Goal: Task Accomplishment & Management: Use online tool/utility

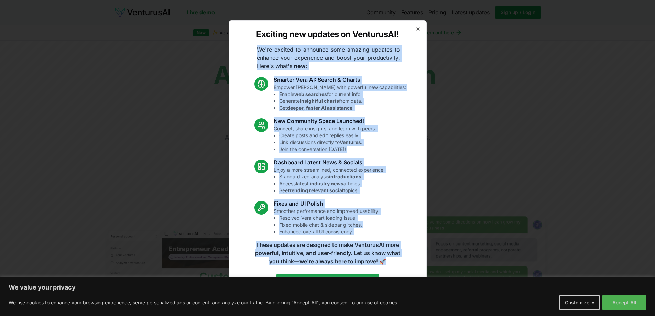
drag, startPoint x: 254, startPoint y: 48, endPoint x: 389, endPoint y: 267, distance: 257.5
click at [389, 267] on div "Exciting new updates on VenturusAI! We're excited to announce some amazing upda…" at bounding box center [328, 158] width 198 height 276
copy div "Lo'ip dolorsi am consecte adip elitsed doeiusm te incidid utla etdolorema ali e…"
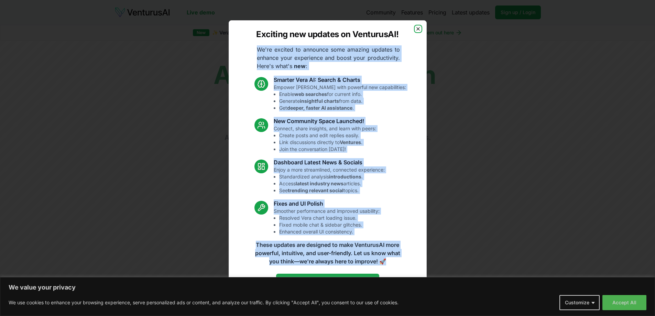
click at [421, 26] on icon "button" at bounding box center [419, 29] width 6 height 6
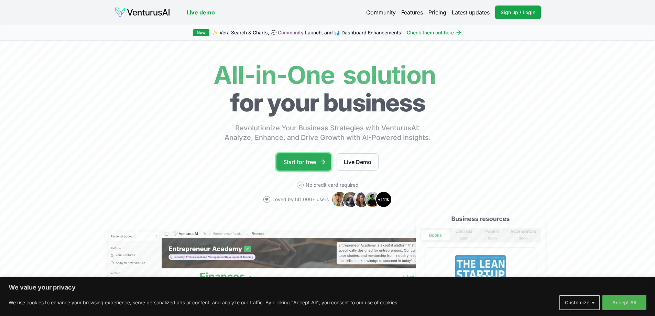
click at [307, 162] on link "Start for free" at bounding box center [304, 161] width 55 height 17
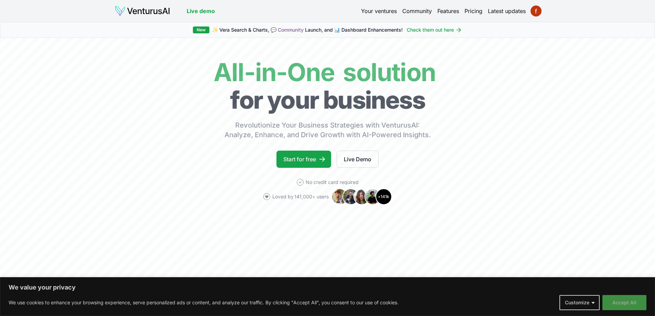
click at [627, 300] on button "Accept All" at bounding box center [625, 302] width 44 height 15
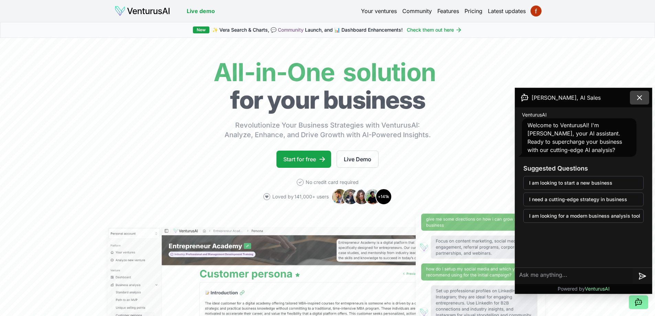
click at [638, 95] on icon at bounding box center [640, 98] width 8 height 8
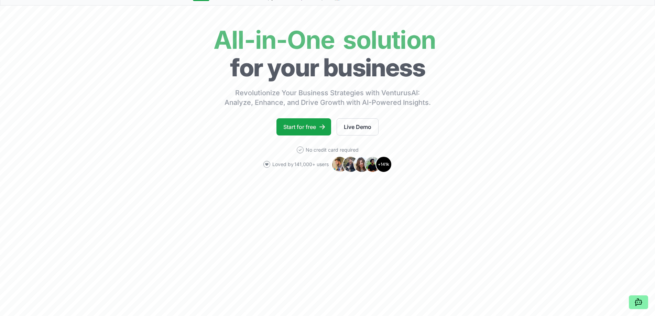
scroll to position [31, 0]
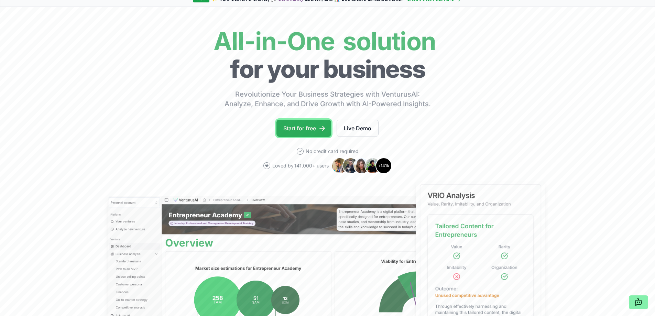
click at [310, 125] on link "Start for free" at bounding box center [304, 128] width 55 height 17
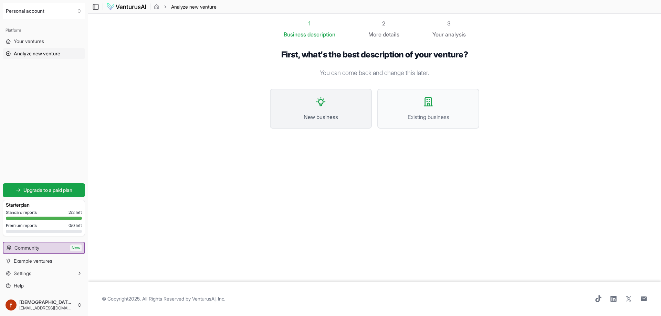
click at [319, 116] on span "New business" at bounding box center [320, 117] width 87 height 8
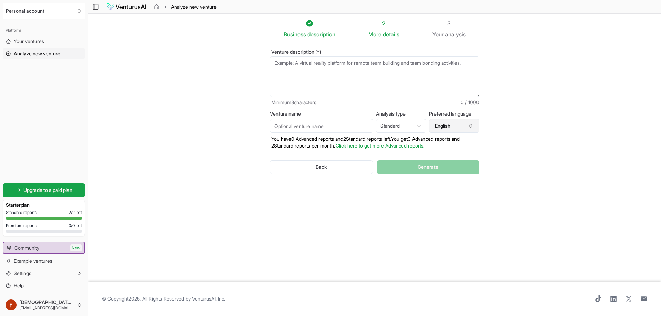
click at [450, 128] on button "English" at bounding box center [454, 126] width 50 height 14
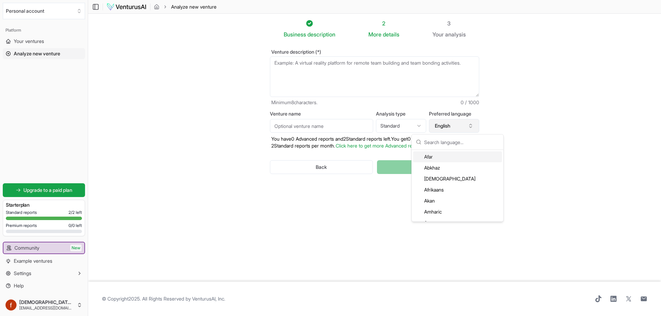
click at [460, 126] on button "English" at bounding box center [454, 126] width 50 height 14
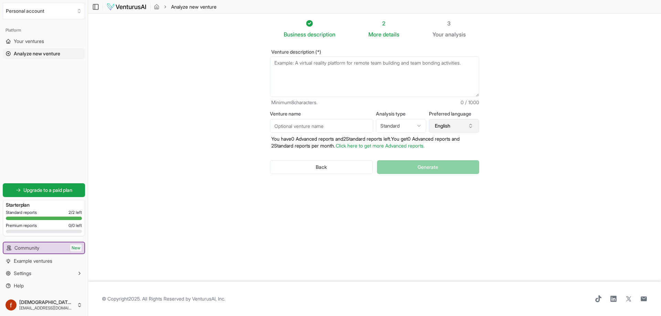
click at [460, 126] on button "English" at bounding box center [454, 126] width 50 height 14
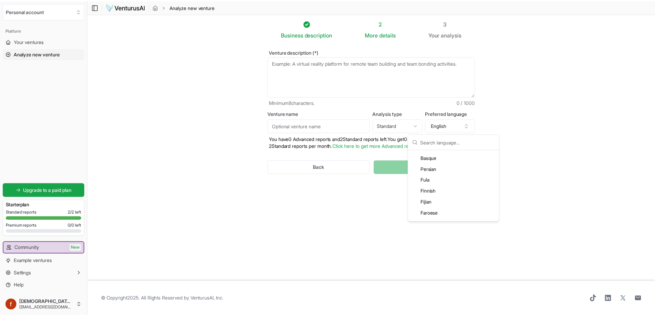
scroll to position [464, 0]
click at [453, 198] on div "French" at bounding box center [457, 198] width 89 height 11
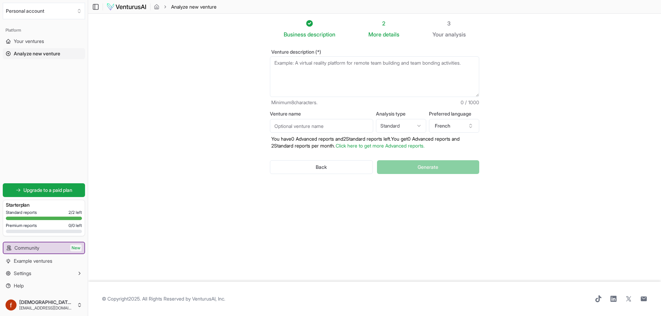
click at [351, 72] on textarea "Venture description (*)" at bounding box center [374, 76] width 209 height 41
click at [291, 63] on textarea "[DATE] automobile au [GEOGRAPHIC_DATA]" at bounding box center [374, 76] width 209 height 41
type textarea "[DATE] automobile au Maroc Dacia et Renault par rapport au d autres marque"
click at [421, 167] on span "Generate" at bounding box center [427, 167] width 21 height 7
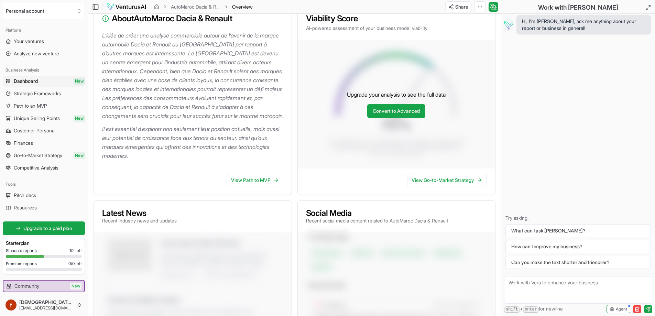
scroll to position [72, 0]
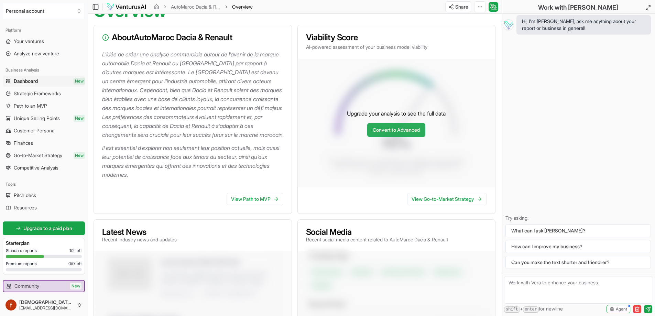
click at [393, 137] on link "Convert to Advanced" at bounding box center [396, 130] width 58 height 14
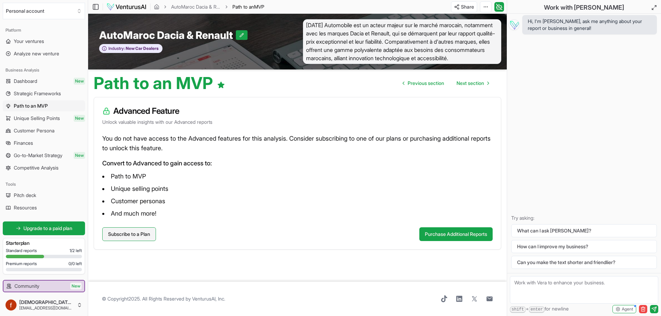
click at [141, 240] on link "Subscribe to a Plan" at bounding box center [129, 234] width 54 height 14
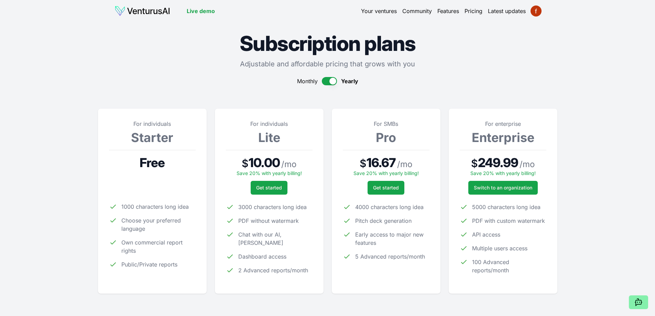
click at [158, 159] on span "Free" at bounding box center [152, 163] width 25 height 14
click at [156, 149] on div "For individuals Starter Free 1000 characters long idea Choose your preferred la…" at bounding box center [152, 201] width 87 height 163
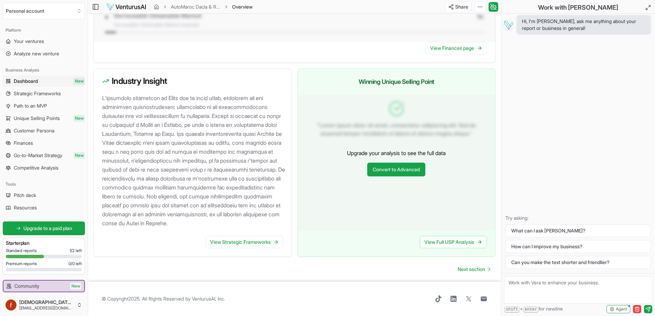
scroll to position [669, 0]
click at [40, 227] on span "Upgrade to a paid plan" at bounding box center [47, 228] width 49 height 7
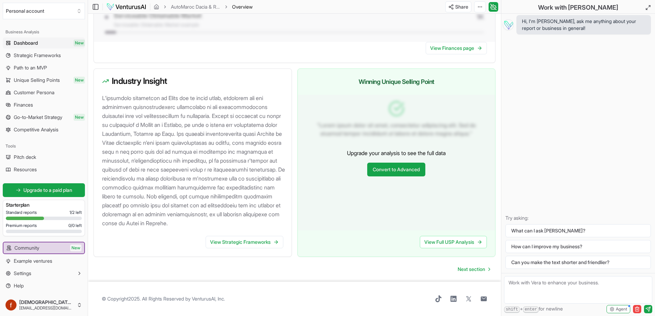
scroll to position [669, 0]
